Goal: Task Accomplishment & Management: Manage account settings

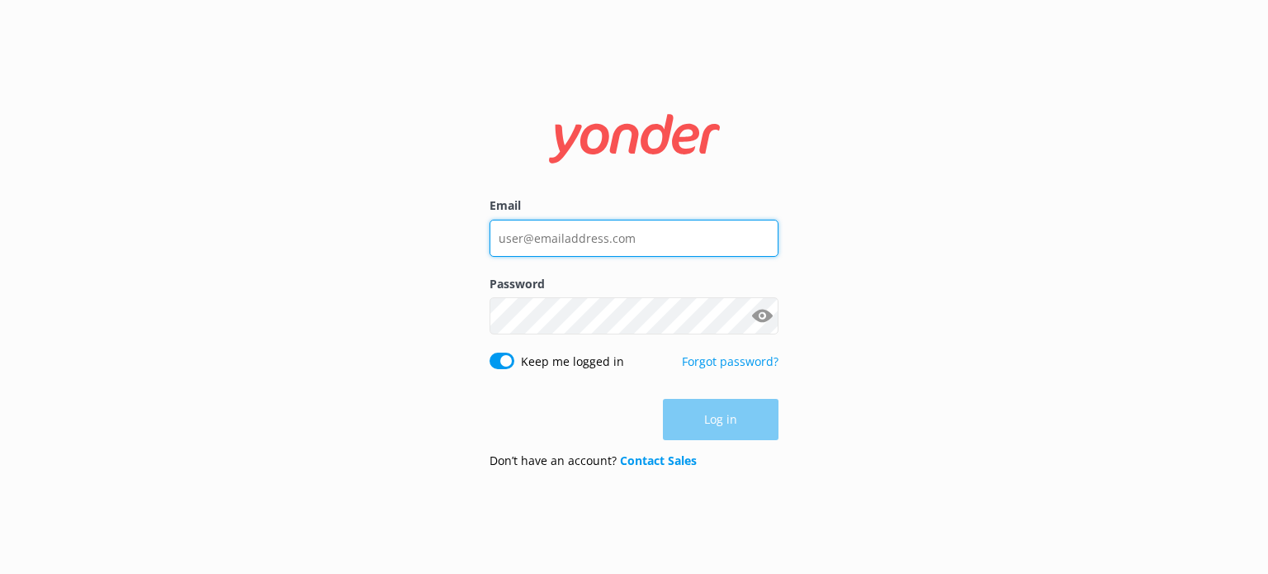
type input "[EMAIL_ADDRESS][DOMAIN_NAME]"
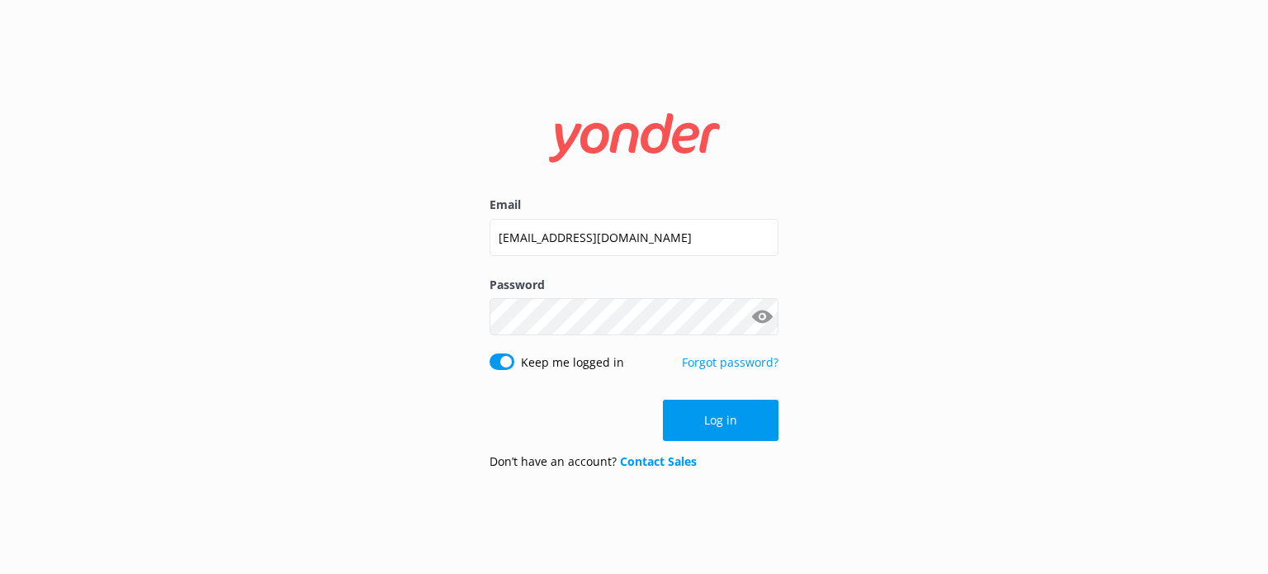
click at [712, 425] on div "Log in" at bounding box center [633, 420] width 289 height 41
click at [712, 425] on button "Log in" at bounding box center [721, 420] width 116 height 41
